Goal: Information Seeking & Learning: Learn about a topic

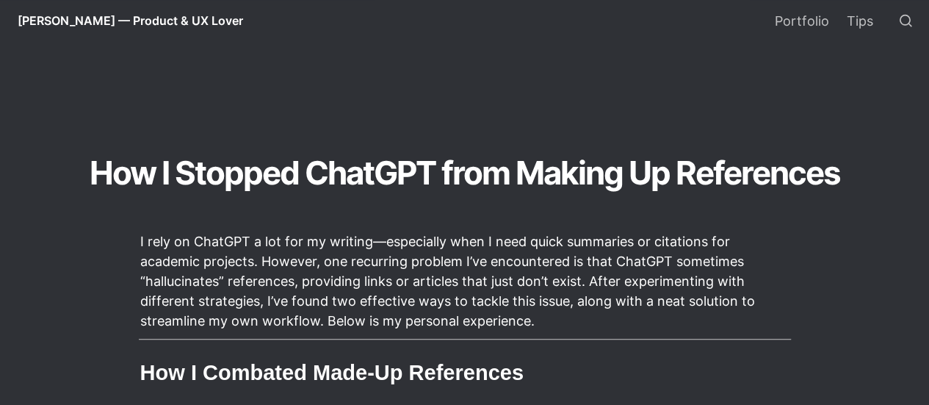
select select "Language Translate Widget"
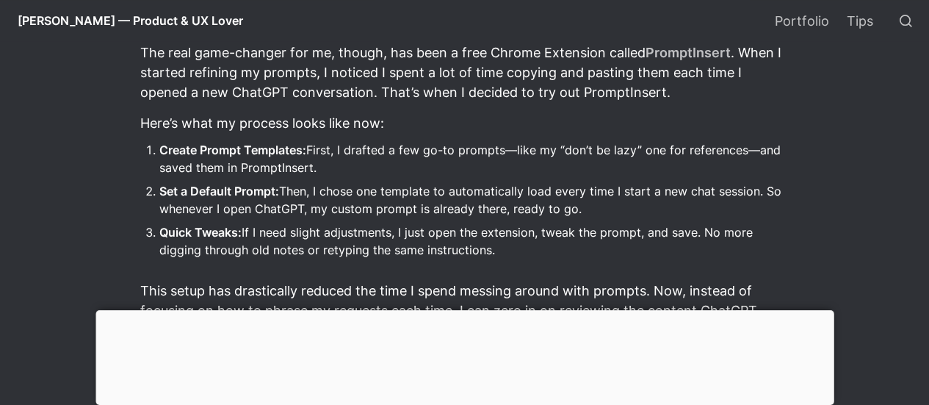
scroll to position [1250, 0]
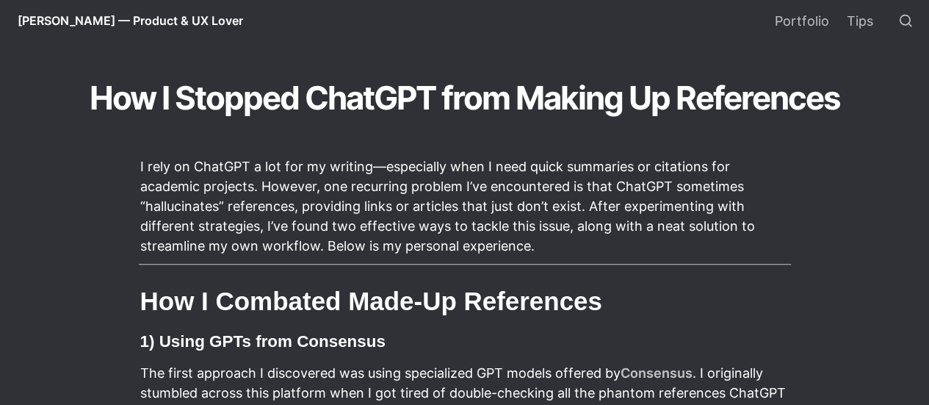
select select "Language Translate Widget"
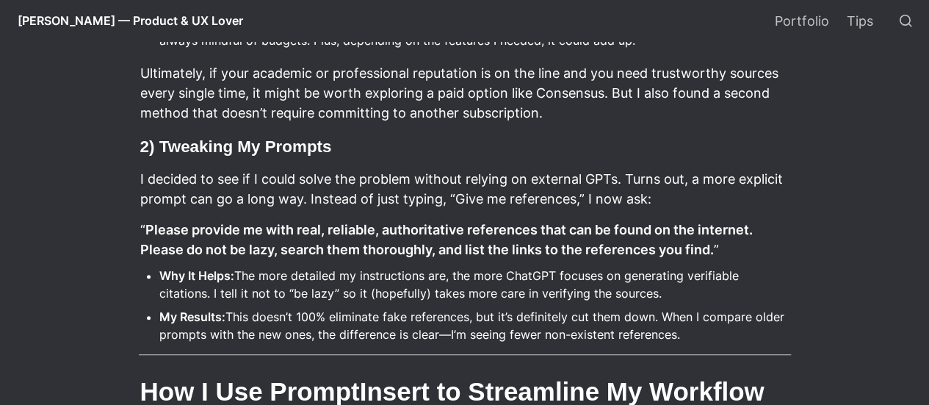
scroll to position [628, 0]
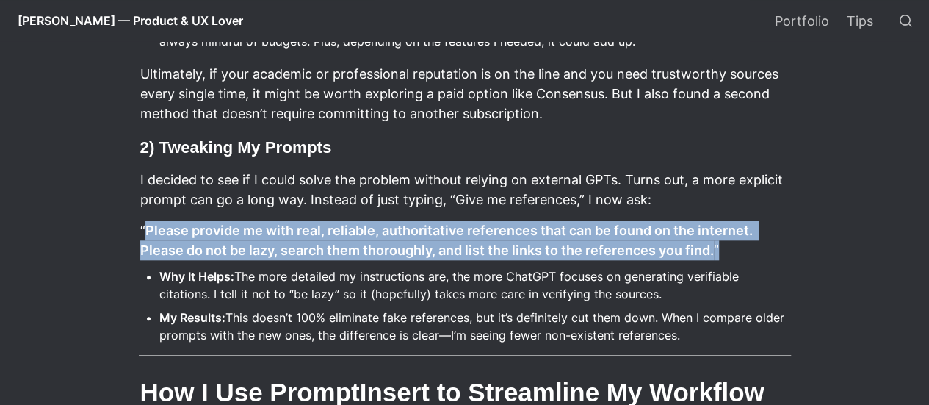
drag, startPoint x: 144, startPoint y: 225, endPoint x: 781, endPoint y: 245, distance: 637.0
click at [781, 245] on p "“ Please provide me with real, reliable, authoritative references that can be f…" at bounding box center [465, 240] width 652 height 44
copy p "Please provide me with real, reliable, authoritative references that can be fou…"
